Goal: Information Seeking & Learning: Learn about a topic

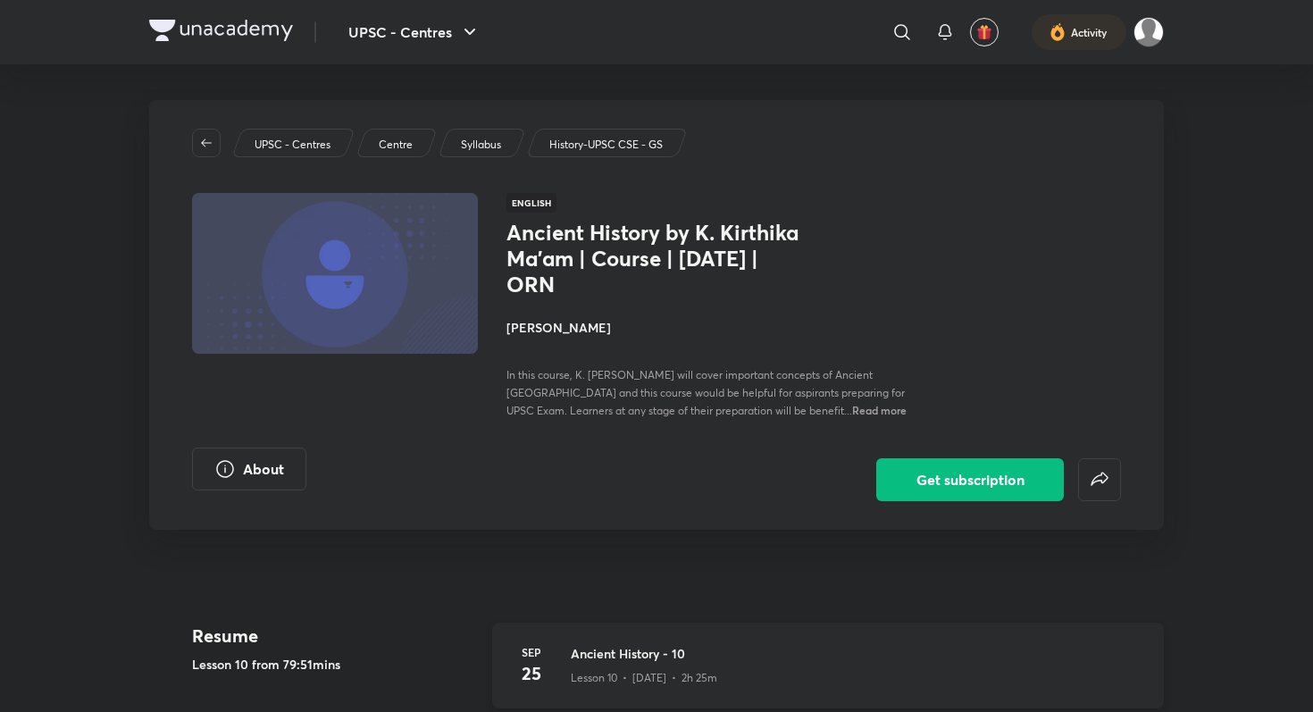
click at [615, 656] on h3 "Ancient History - 10" at bounding box center [857, 653] width 572 height 19
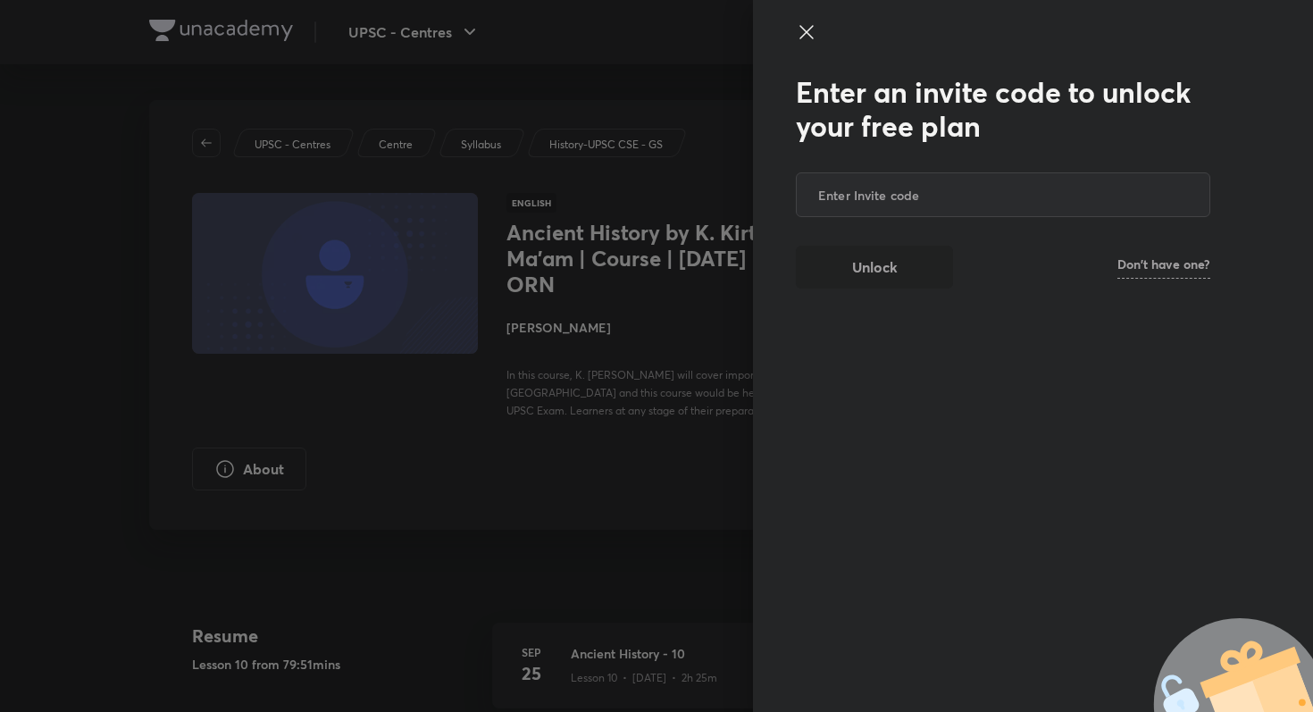
click at [609, 642] on div at bounding box center [656, 356] width 1313 height 712
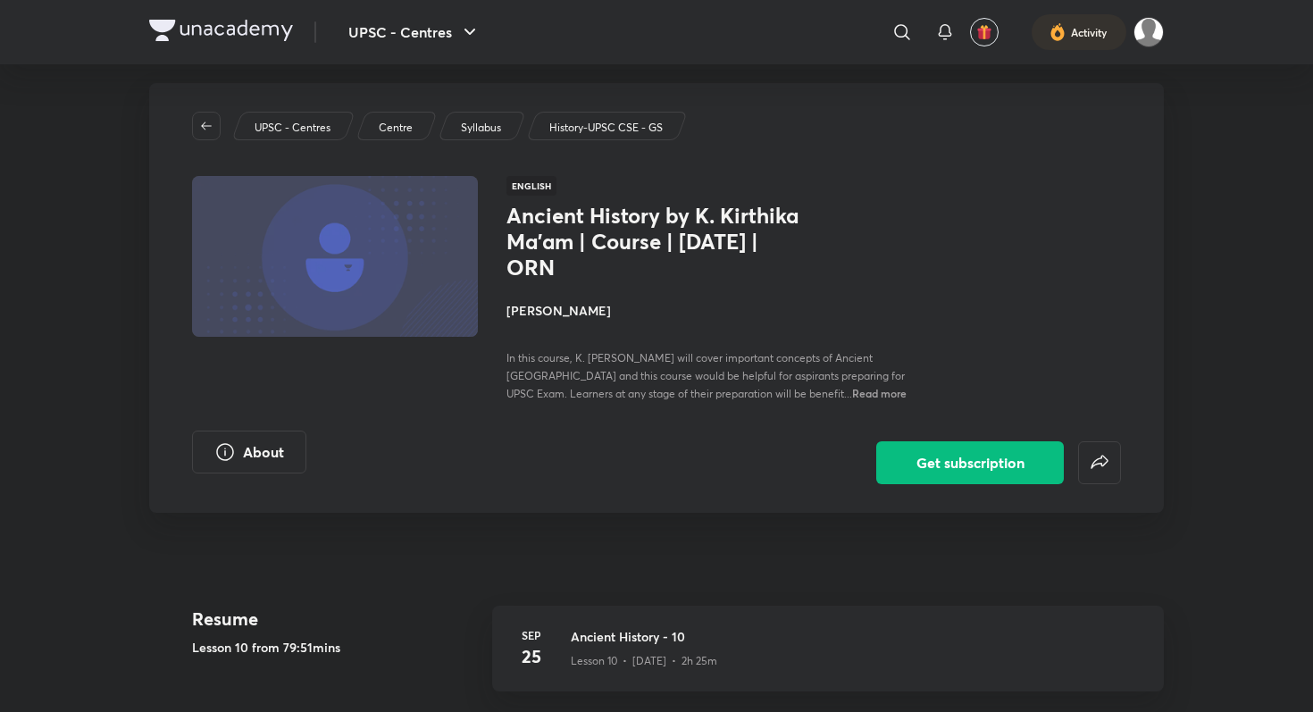
click at [158, 33] on img at bounding box center [221, 30] width 144 height 21
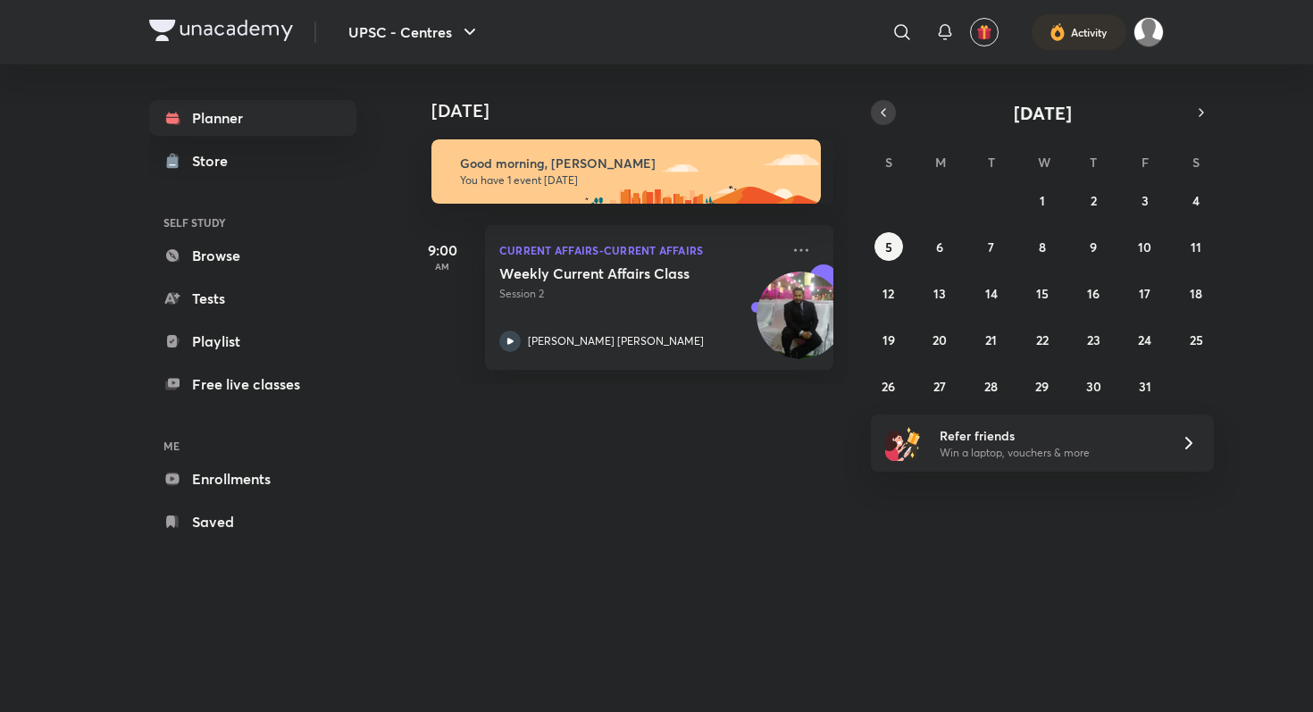
click at [889, 119] on icon "button" at bounding box center [883, 113] width 14 height 16
click at [1093, 342] on abbr "25" at bounding box center [1093, 339] width 13 height 17
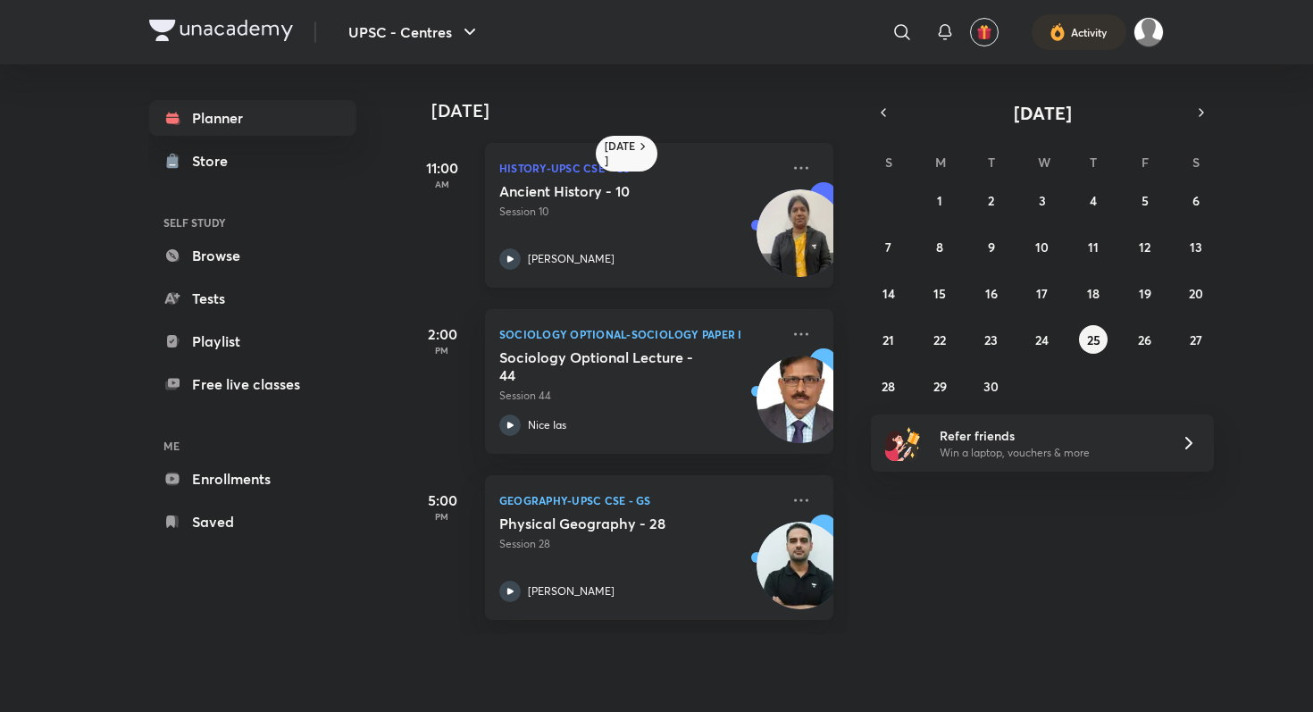
click at [592, 251] on div "[PERSON_NAME]" at bounding box center [639, 258] width 281 height 21
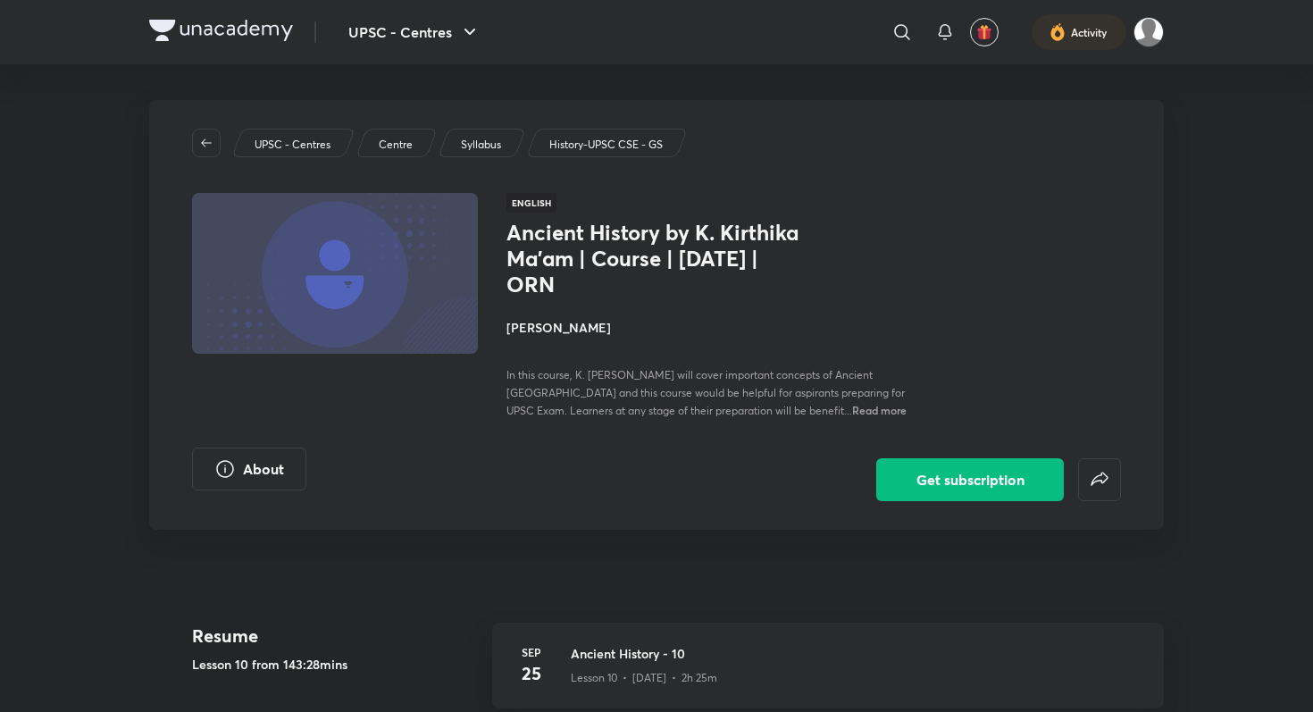
click at [162, 34] on img at bounding box center [221, 30] width 144 height 21
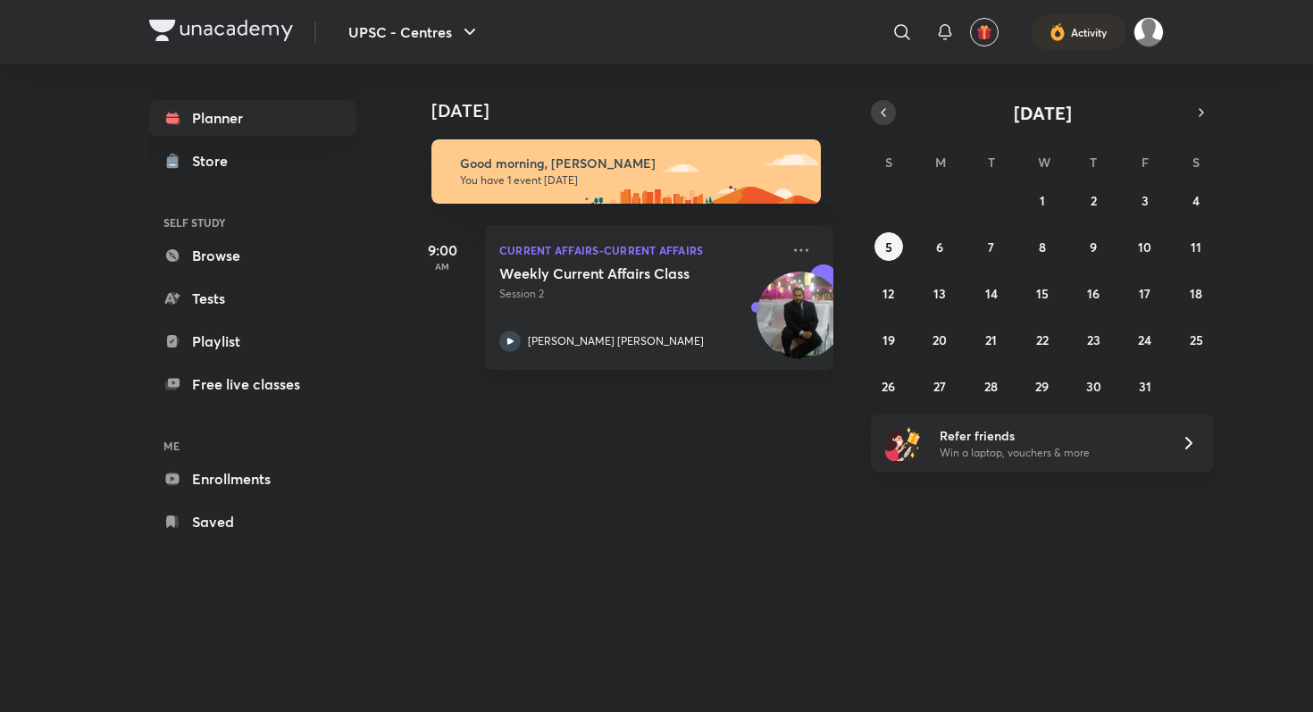
click at [890, 106] on icon "button" at bounding box center [883, 113] width 14 height 16
click at [1142, 334] on abbr "26" at bounding box center [1144, 339] width 13 height 17
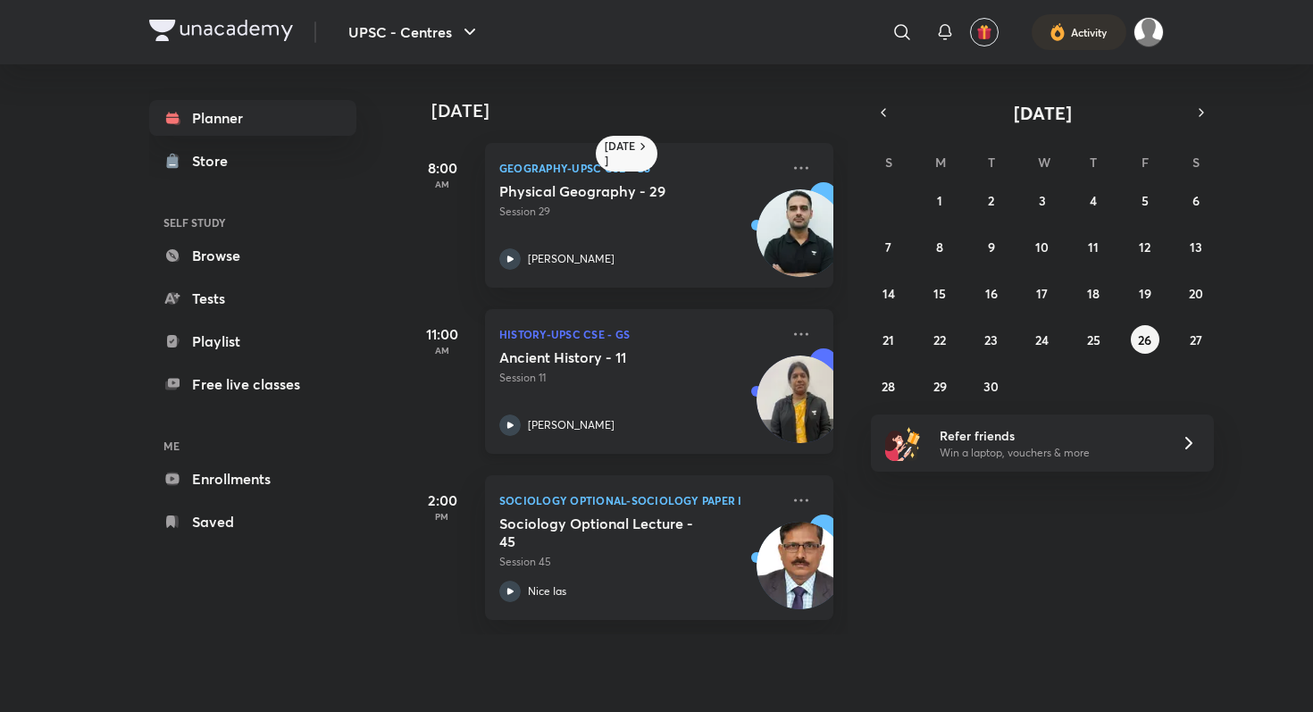
click at [703, 339] on p "History-UPSC CSE - GS" at bounding box center [639, 333] width 281 height 21
